Goal: Task Accomplishment & Management: Manage account settings

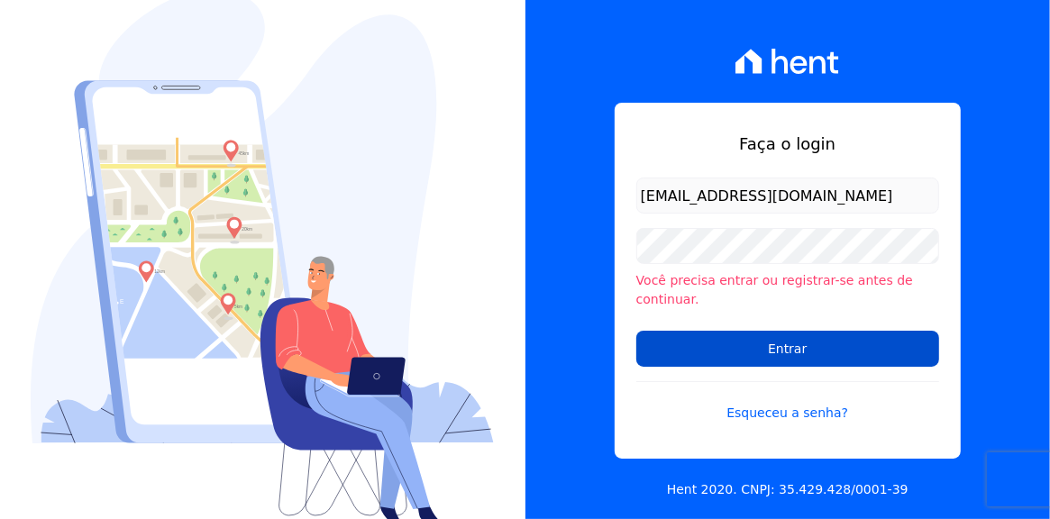
click at [732, 341] on input "Entrar" at bounding box center [787, 349] width 303 height 36
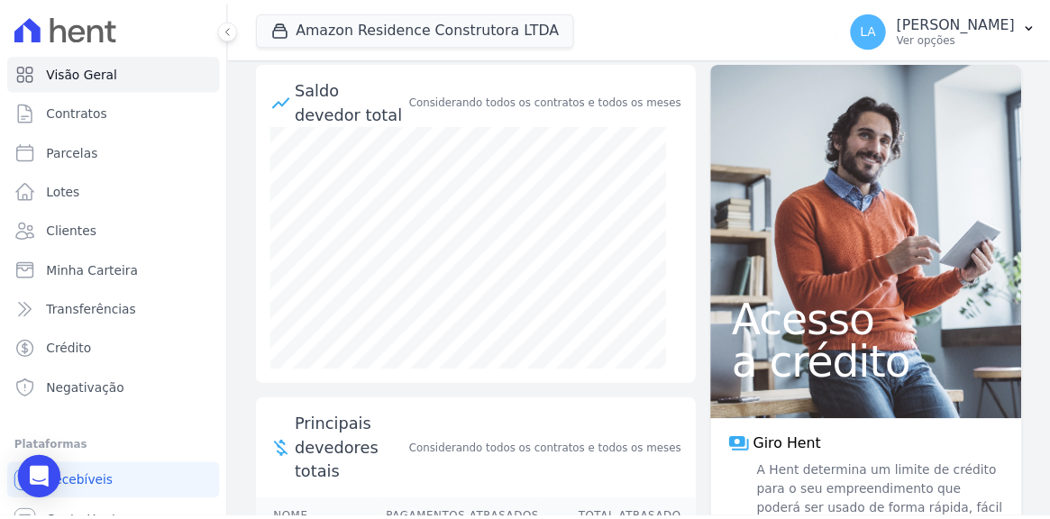
scroll to position [66, 0]
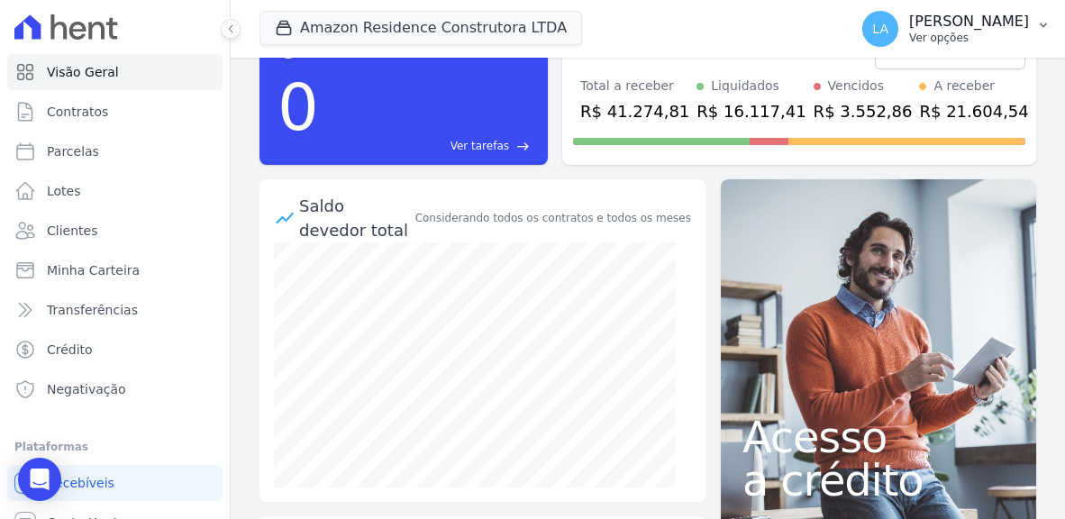
click at [1042, 26] on icon "button" at bounding box center [1043, 25] width 7 height 5
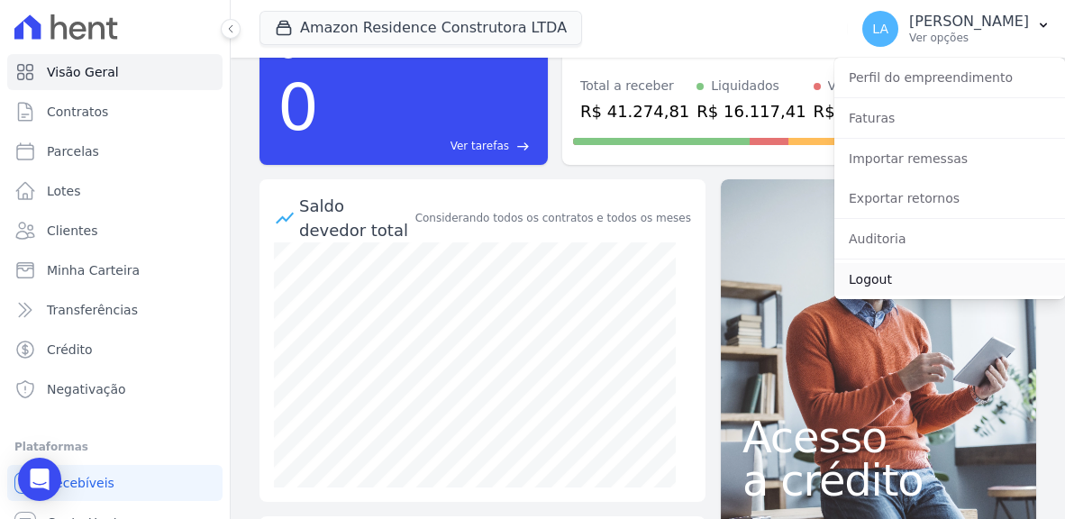
click at [874, 281] on link "Logout" at bounding box center [949, 279] width 231 height 32
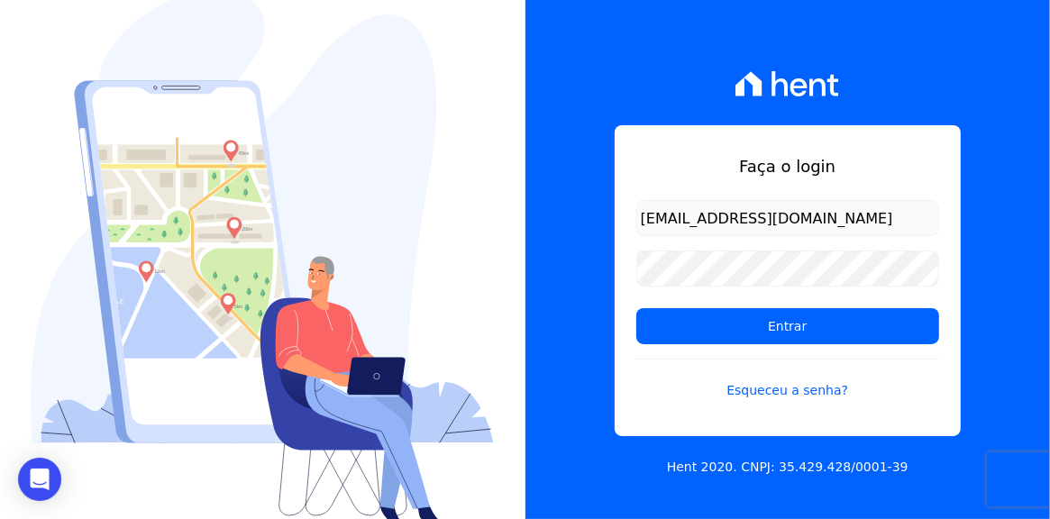
type input "[EMAIL_ADDRESS][DOMAIN_NAME]"
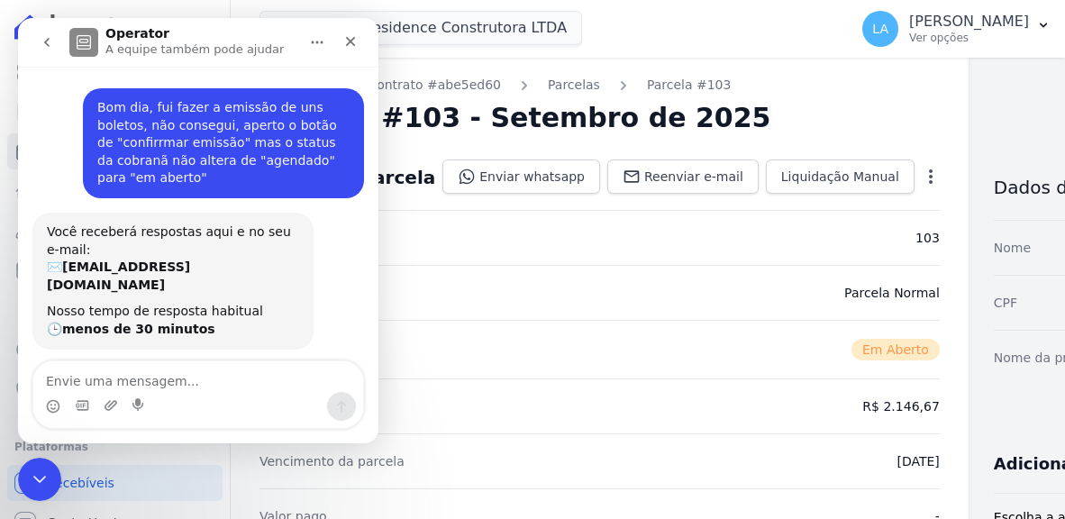
scroll to position [656, 0]
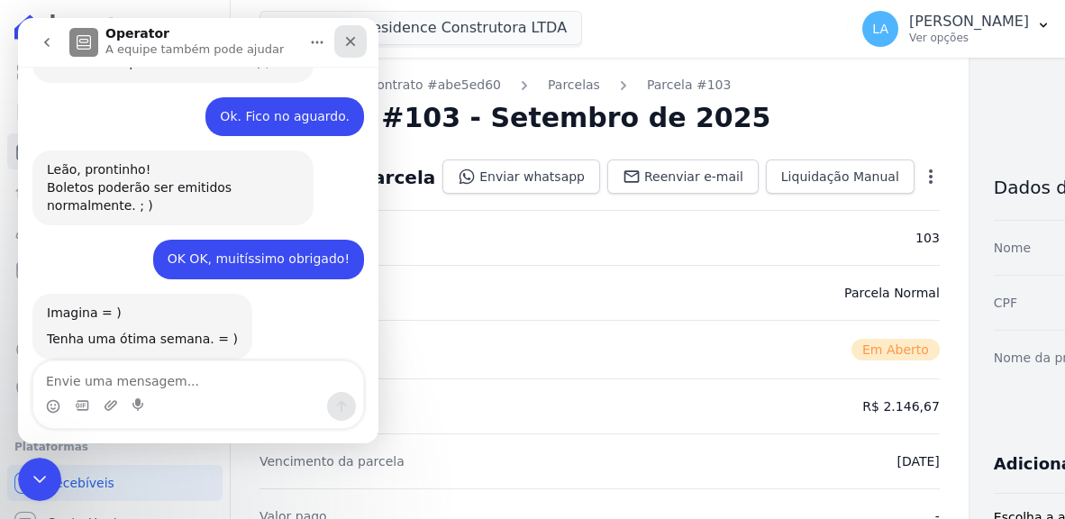
click at [349, 40] on icon "Fechar" at bounding box center [351, 42] width 10 height 10
